Goal: Task Accomplishment & Management: Use online tool/utility

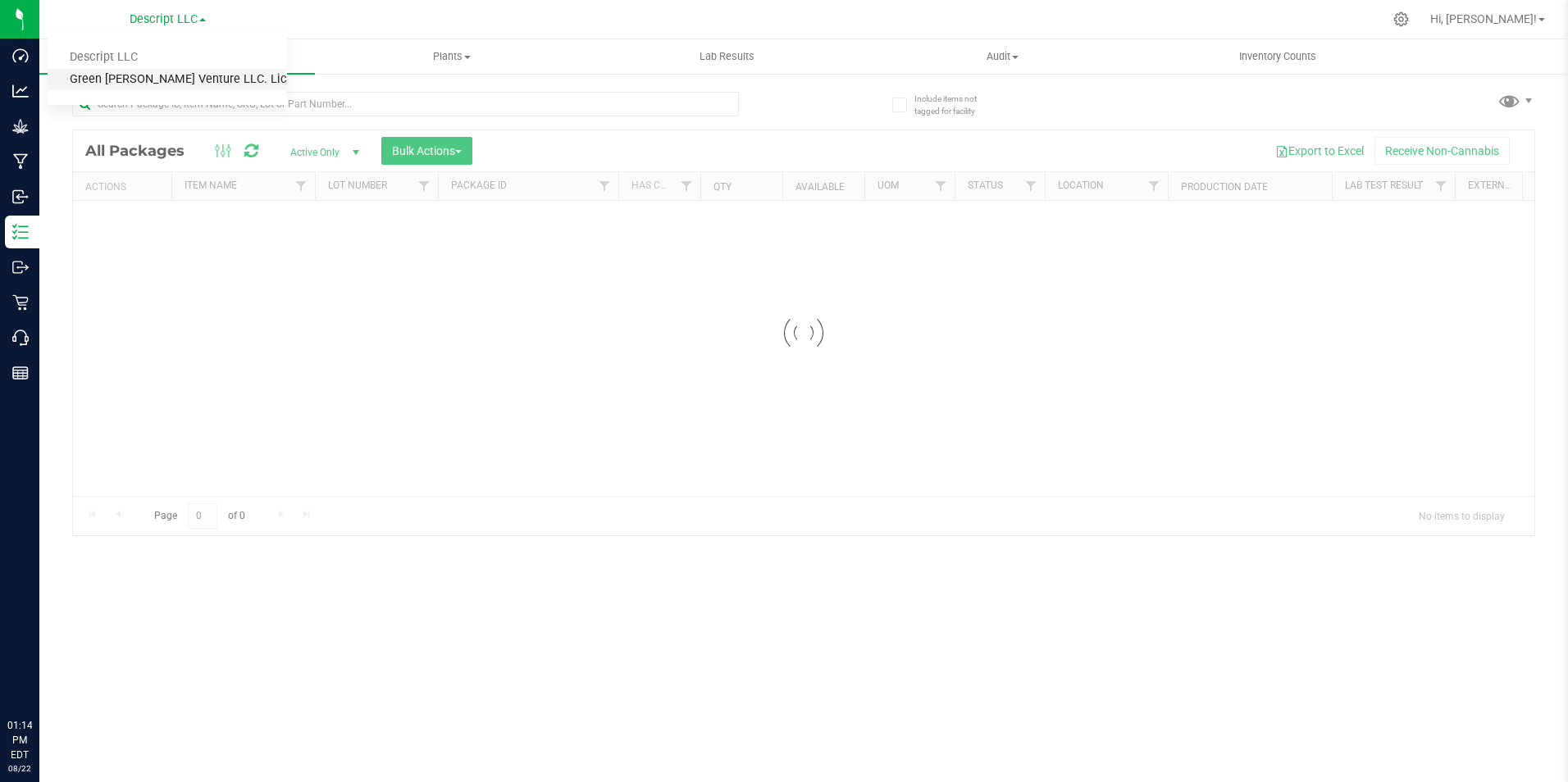
click at [175, 78] on link "Green [PERSON_NAME] Venture LLC. License#:OCM-PROC-24-000089" at bounding box center [167, 79] width 239 height 23
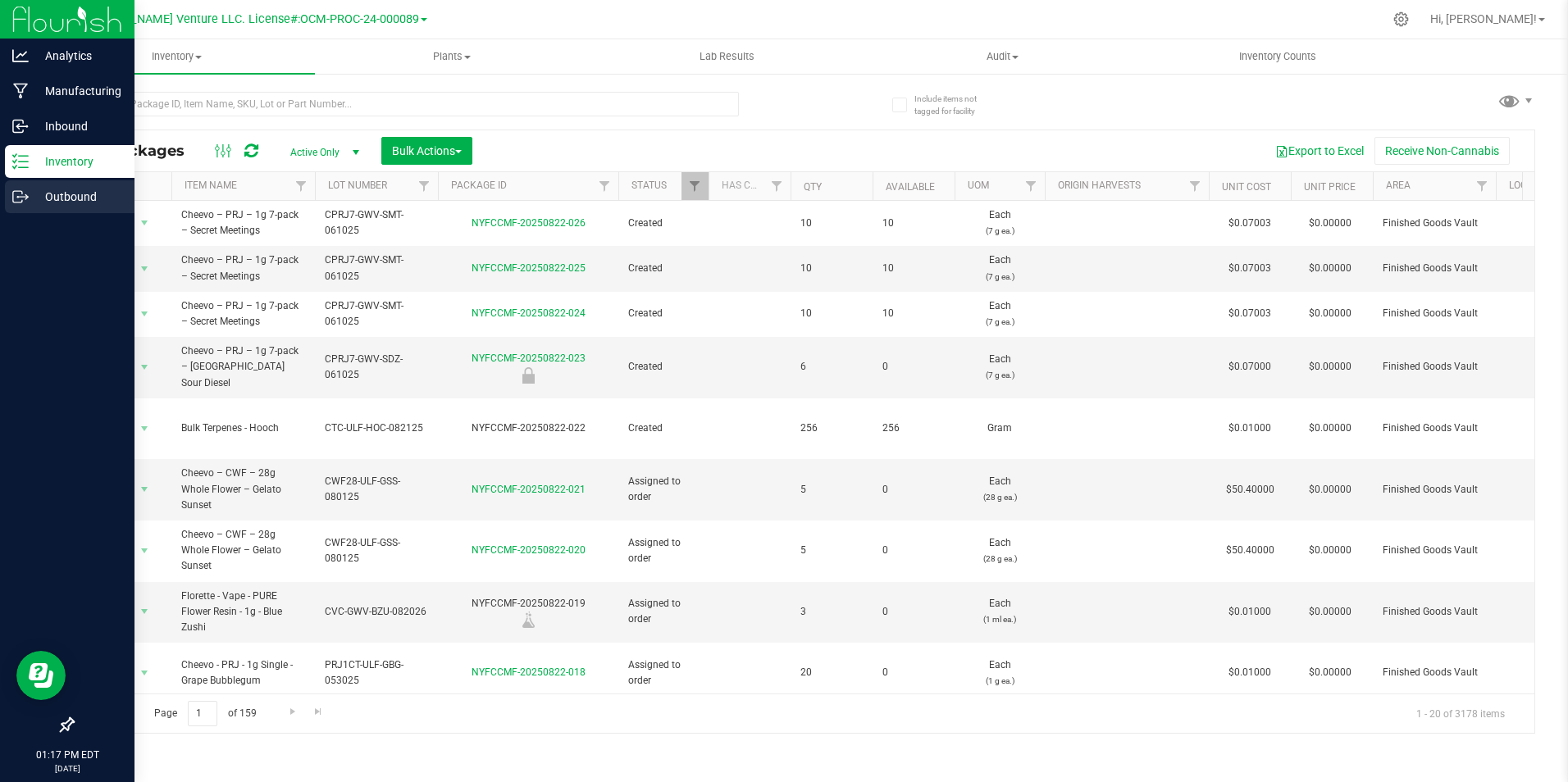
click at [31, 192] on p "Outbound" at bounding box center [78, 197] width 98 height 20
click at [23, 188] on div "Outbound" at bounding box center [69, 197] width 129 height 33
click at [23, 201] on icon at bounding box center [21, 197] width 16 height 16
click at [26, 199] on icon at bounding box center [26, 198] width 3 height 3
click at [23, 200] on icon at bounding box center [21, 197] width 16 height 16
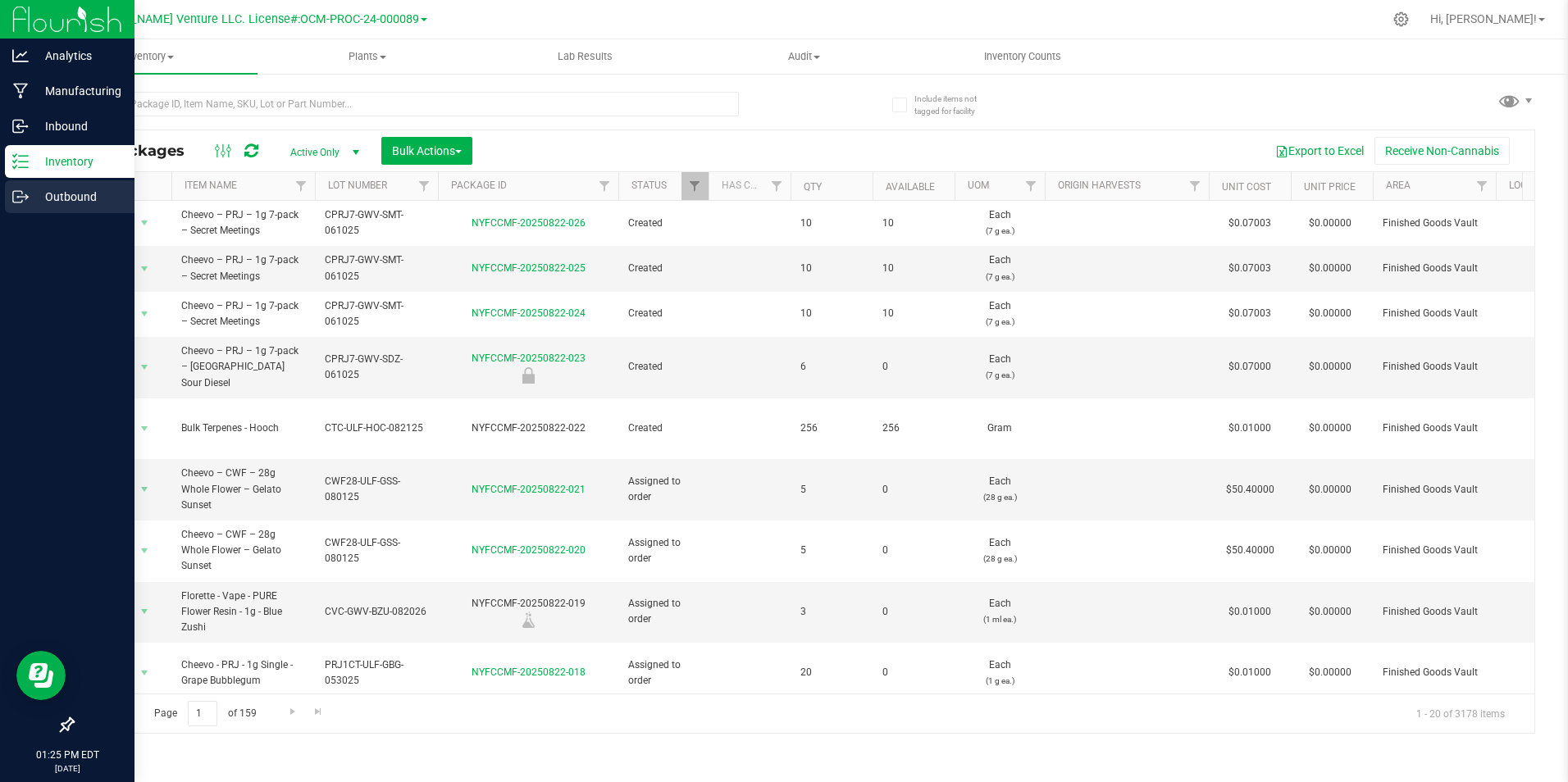
click at [23, 200] on icon at bounding box center [21, 197] width 16 height 16
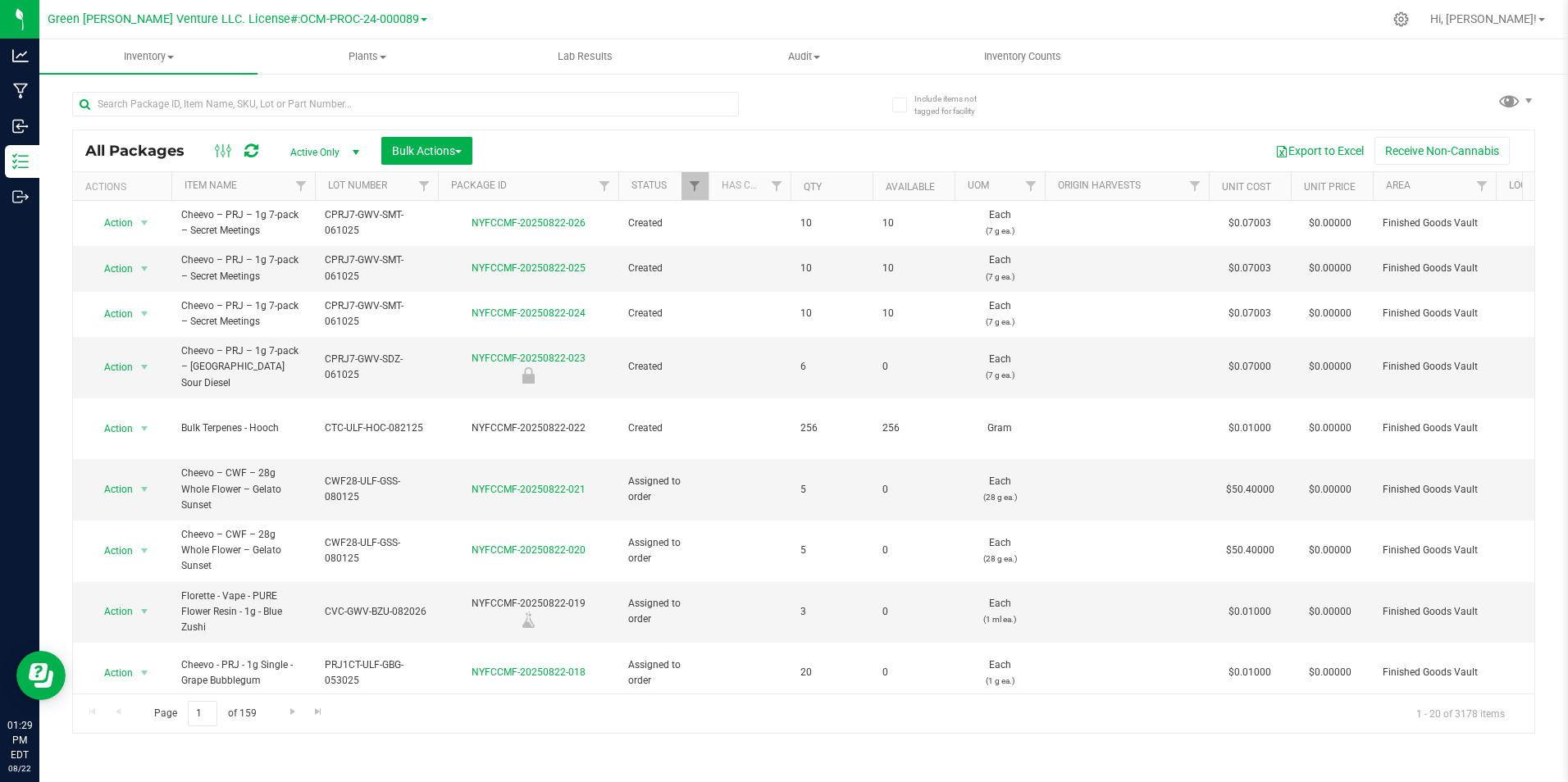
click at [761, 138] on div "Export to Excel Receive Non-Cannabis" at bounding box center [1003, 151] width 1038 height 28
click at [357, 103] on input "text" at bounding box center [406, 104] width 667 height 24
type input "custom cones"
click at [806, 133] on div "Inventory All packages All inventory Waste log Create inventory Plants All plan…" at bounding box center [804, 411] width 1529 height 743
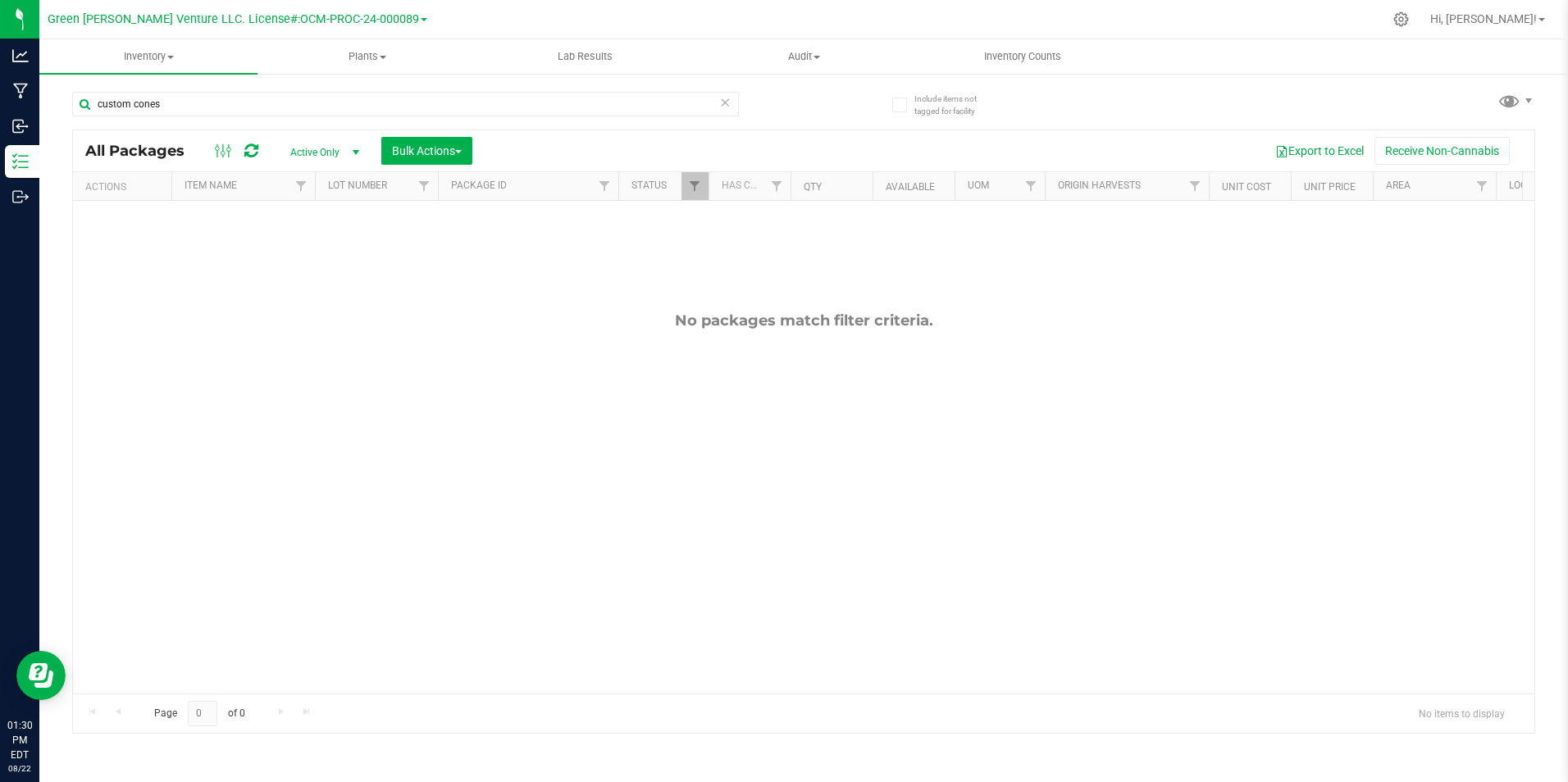
click at [727, 104] on icon at bounding box center [725, 102] width 12 height 20
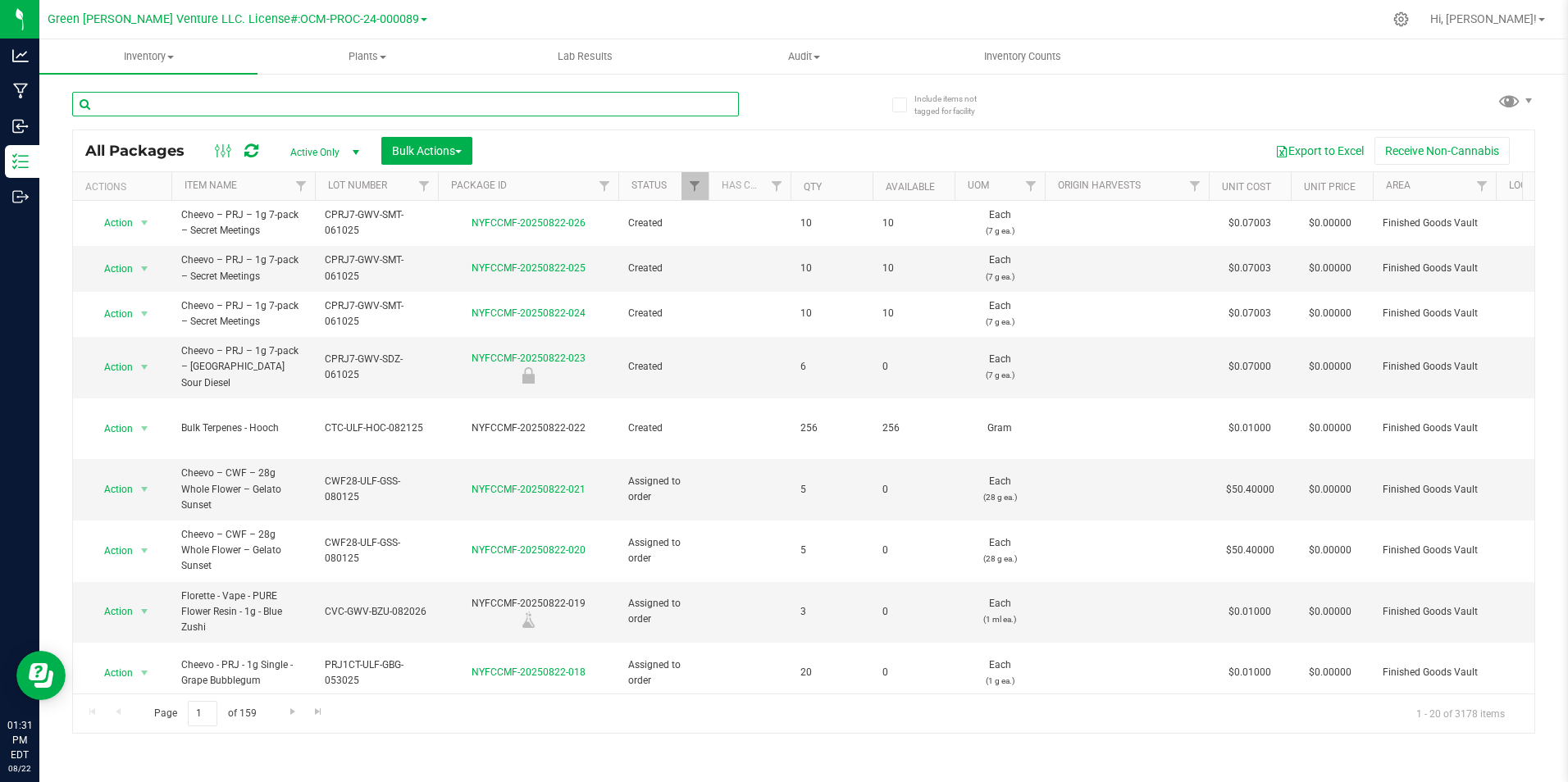
click at [658, 105] on input "text" at bounding box center [406, 104] width 667 height 24
click at [783, 104] on div at bounding box center [438, 103] width 732 height 52
click at [800, 153] on div "Export to Excel Receive Non-Cannabis" at bounding box center [1003, 151] width 1038 height 28
